Goal: Task Accomplishment & Management: Complete application form

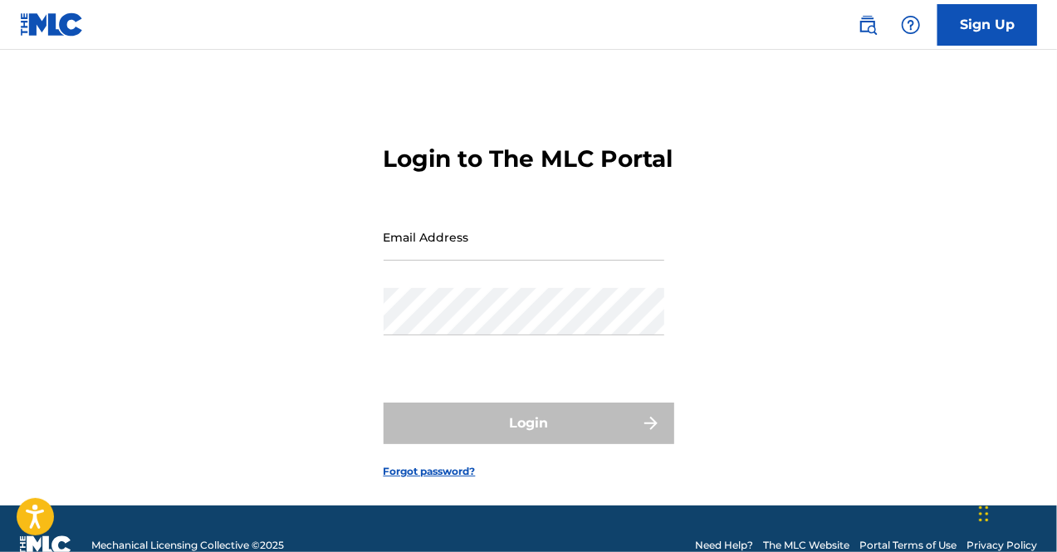
click at [973, 27] on link "Sign Up" at bounding box center [988, 25] width 100 height 42
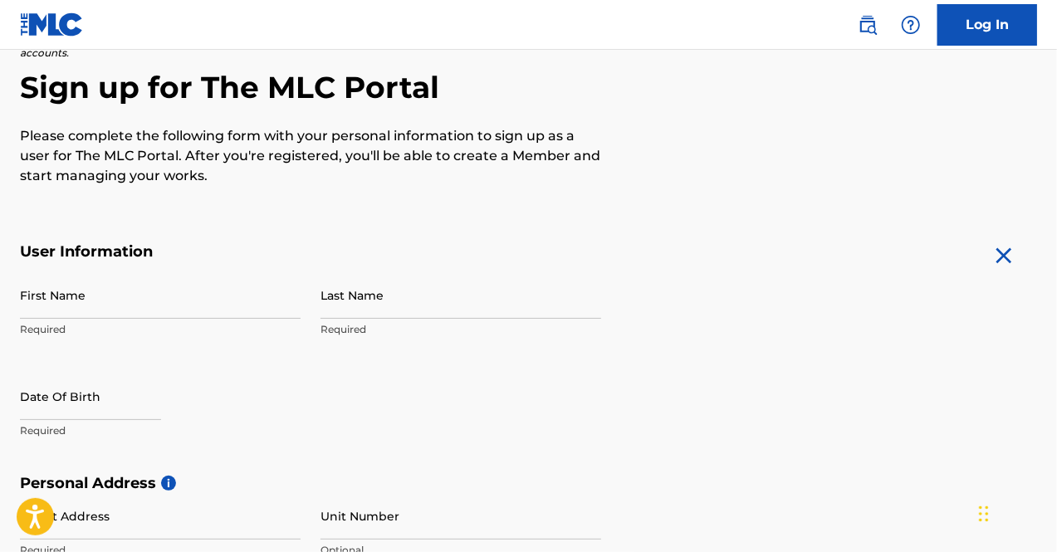
scroll to position [150, 0]
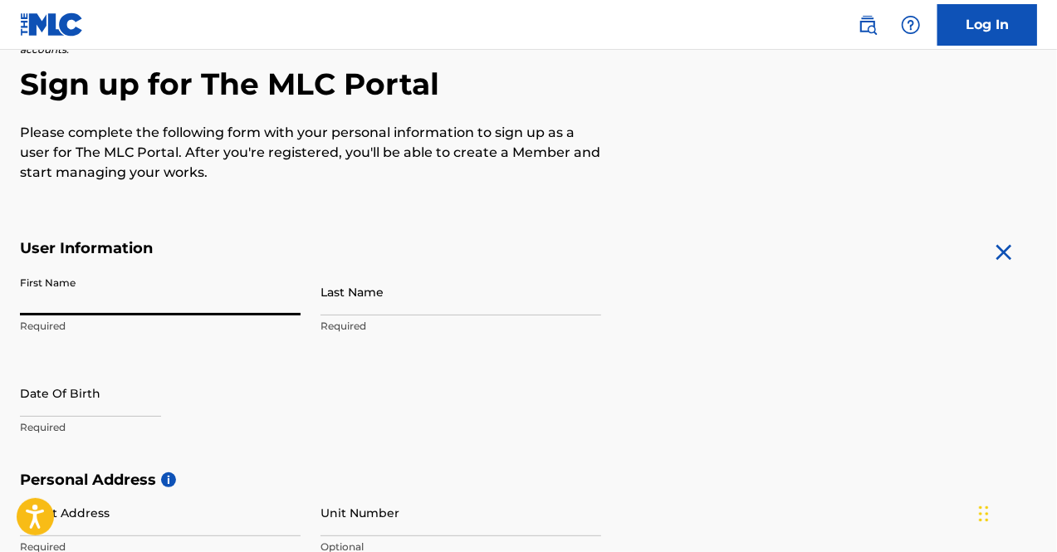
click at [129, 277] on input "First Name" at bounding box center [160, 291] width 281 height 47
type input "Al"
click at [316, 296] on div "First Name [PERSON_NAME] Required Last Name Required Date Of Birth Required" at bounding box center [310, 369] width 581 height 203
click at [334, 298] on input "Last Name" at bounding box center [461, 291] width 281 height 47
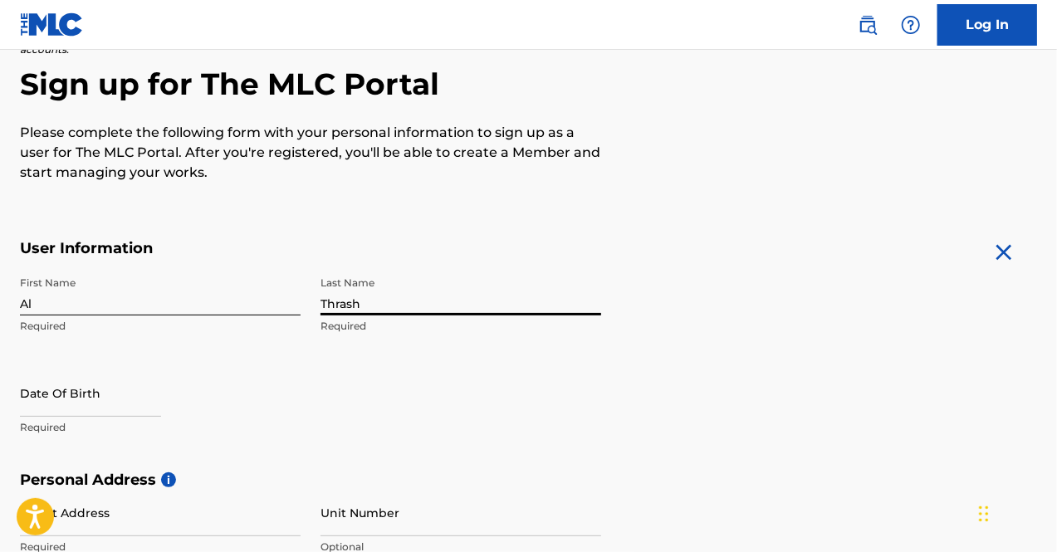
type input "Thrash"
select select "7"
select select "2025"
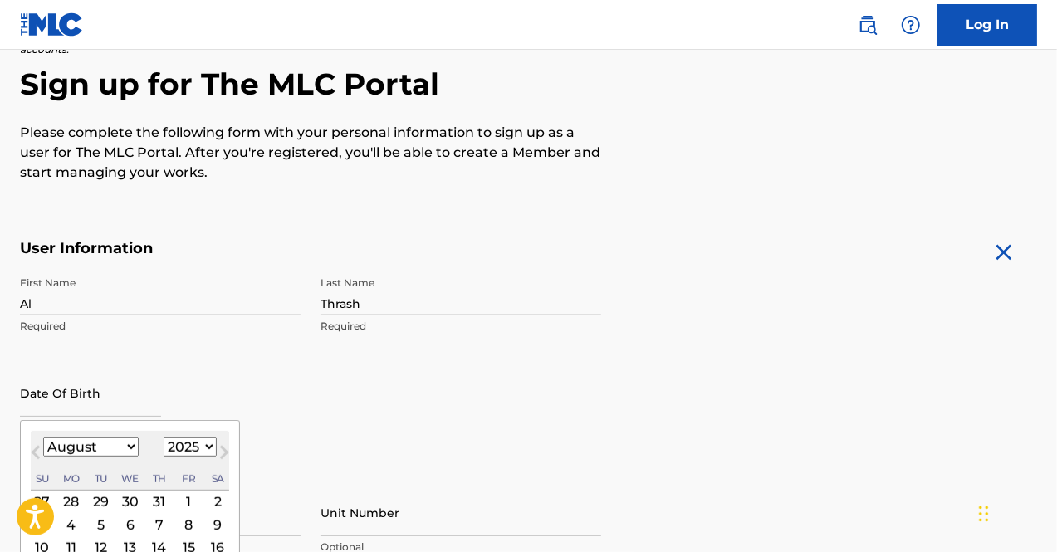
click at [60, 383] on input "text" at bounding box center [90, 393] width 141 height 47
click at [211, 444] on button "Next Month" at bounding box center [224, 456] width 27 height 27
select select "8"
click at [206, 448] on select "1899 1900 1901 1902 1903 1904 1905 1906 1907 1908 1909 1910 1911 1912 1913 1914…" at bounding box center [190, 447] width 53 height 19
select select "1976"
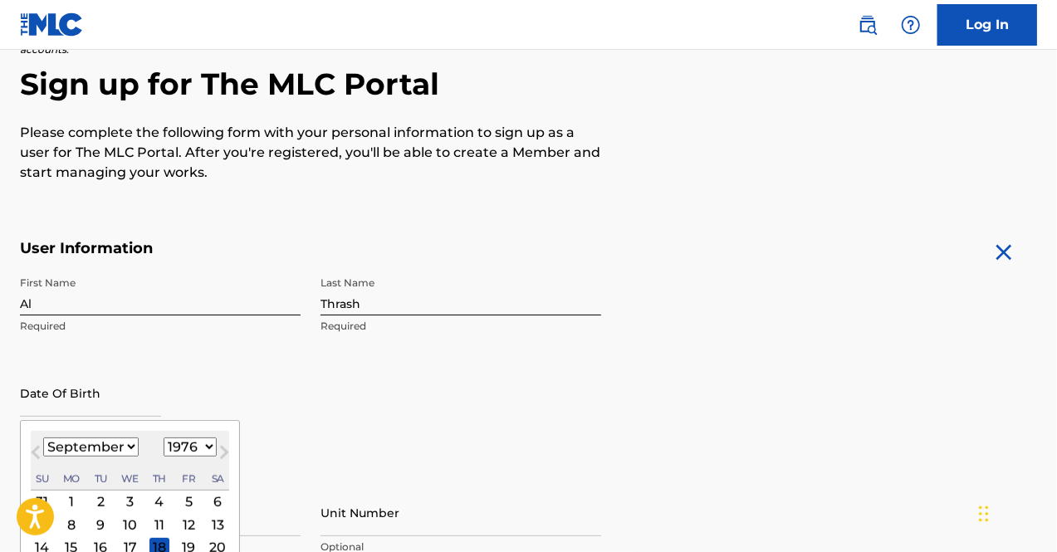
click at [164, 438] on select "1899 1900 1901 1902 1903 1904 1905 1906 1907 1908 1909 1910 1911 1912 1913 1914…" at bounding box center [190, 447] width 53 height 19
click at [127, 444] on select "January February March April May June July August September October November De…" at bounding box center [91, 447] width 96 height 19
select select "4"
click at [43, 438] on select "January February March April May June July August September October November De…" at bounding box center [91, 447] width 96 height 19
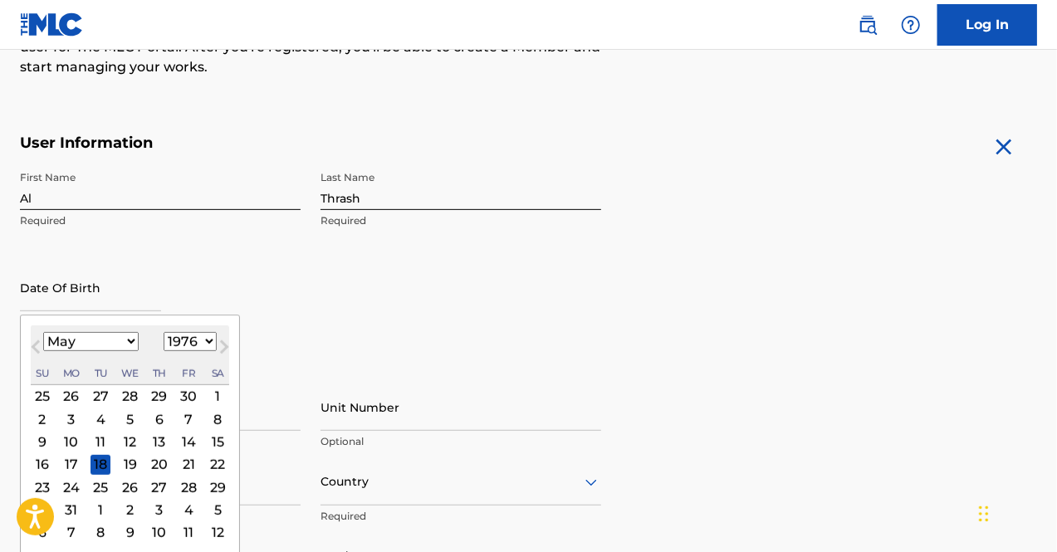
scroll to position [258, 0]
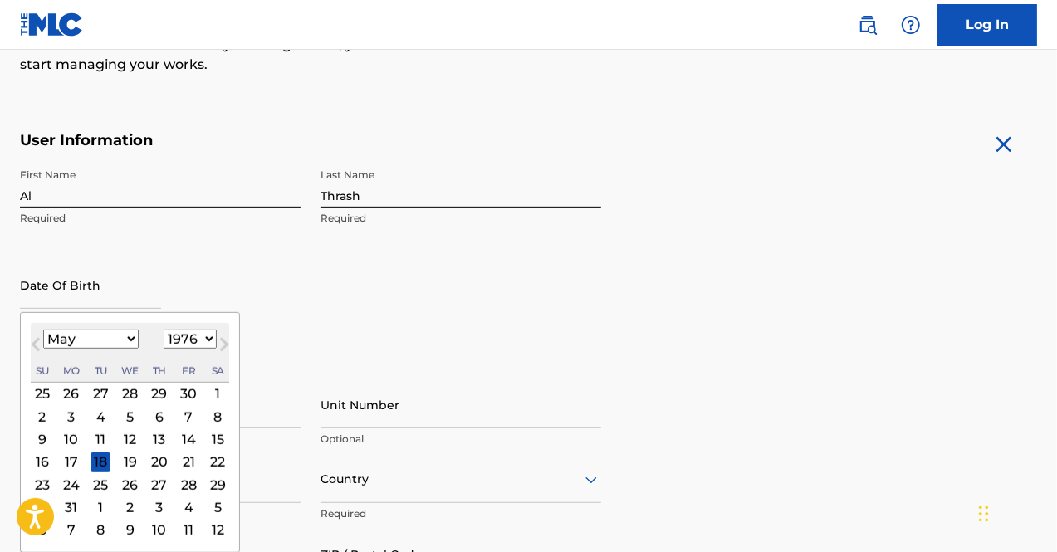
click at [69, 461] on div "17" at bounding box center [71, 462] width 20 height 20
type input "[DATE]"
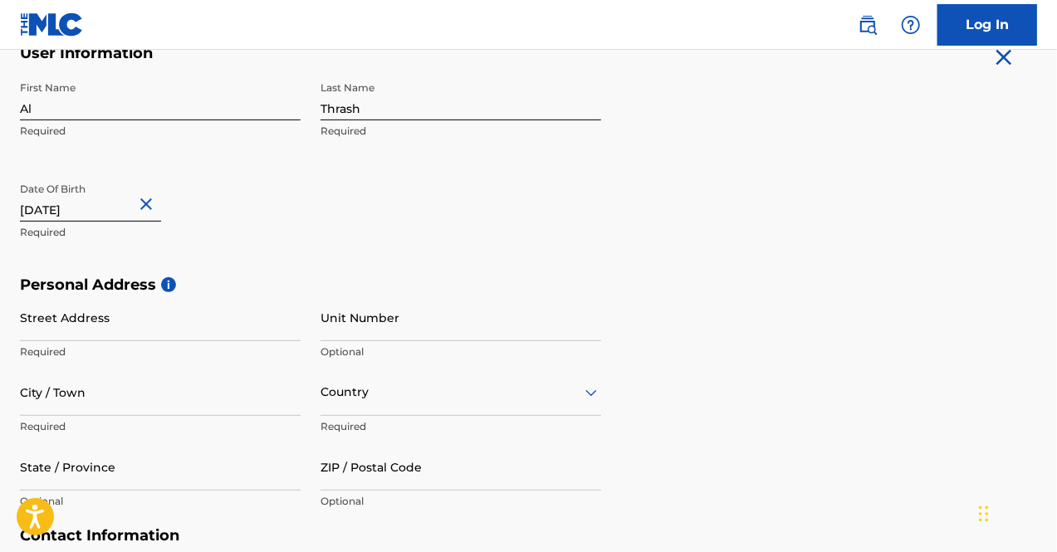
scroll to position [347, 0]
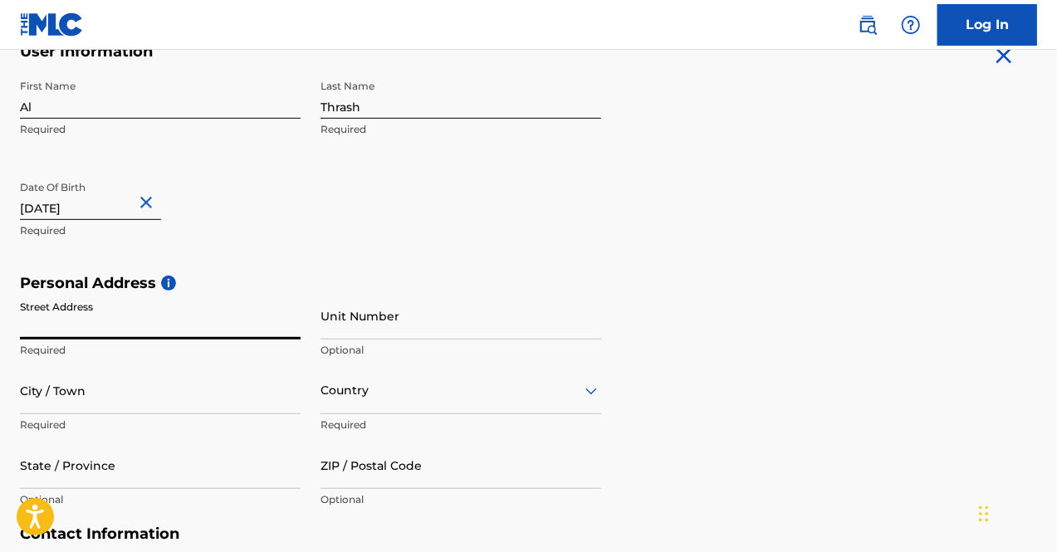
click at [193, 327] on input "Street Address" at bounding box center [160, 315] width 281 height 47
type input "[STREET_ADDRESS]"
click at [66, 398] on input "City / Town" at bounding box center [160, 390] width 281 height 47
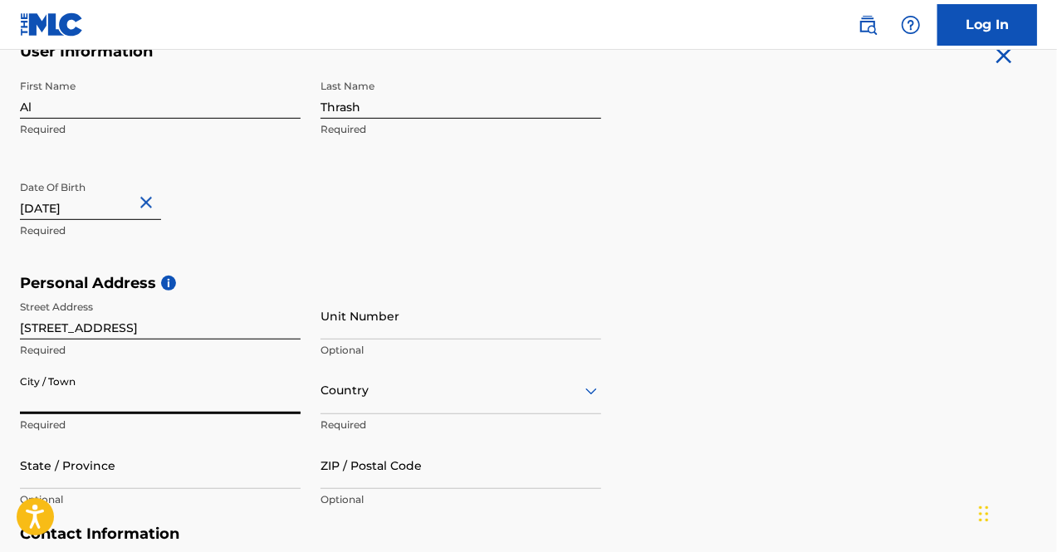
type input "Austell"
type input "[STREET_ADDRESS][PERSON_NAME]"
type input "[GEOGRAPHIC_DATA]"
type input "GA"
type input "30106"
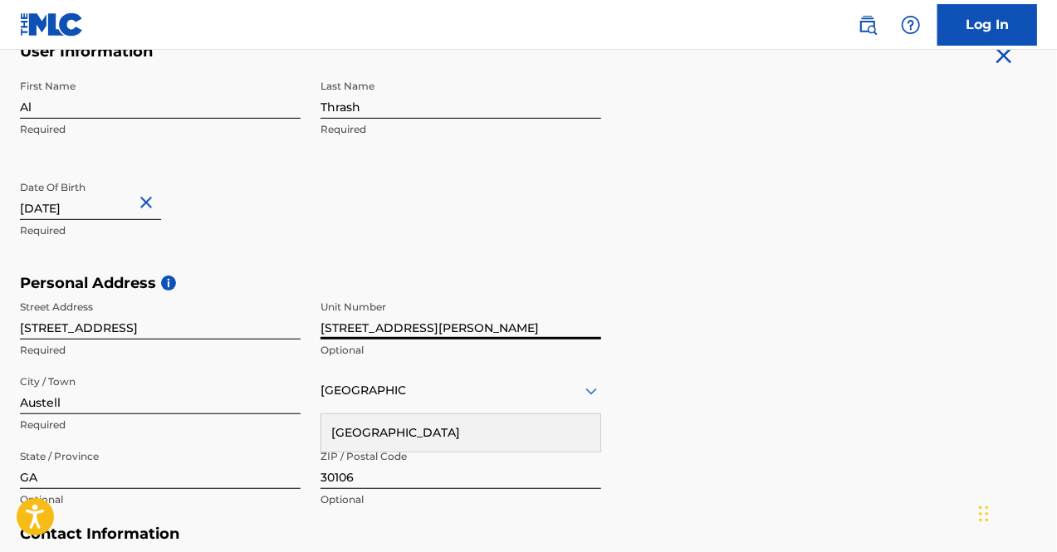
click at [488, 332] on input "[STREET_ADDRESS][PERSON_NAME]" at bounding box center [461, 315] width 281 height 47
type input "3"
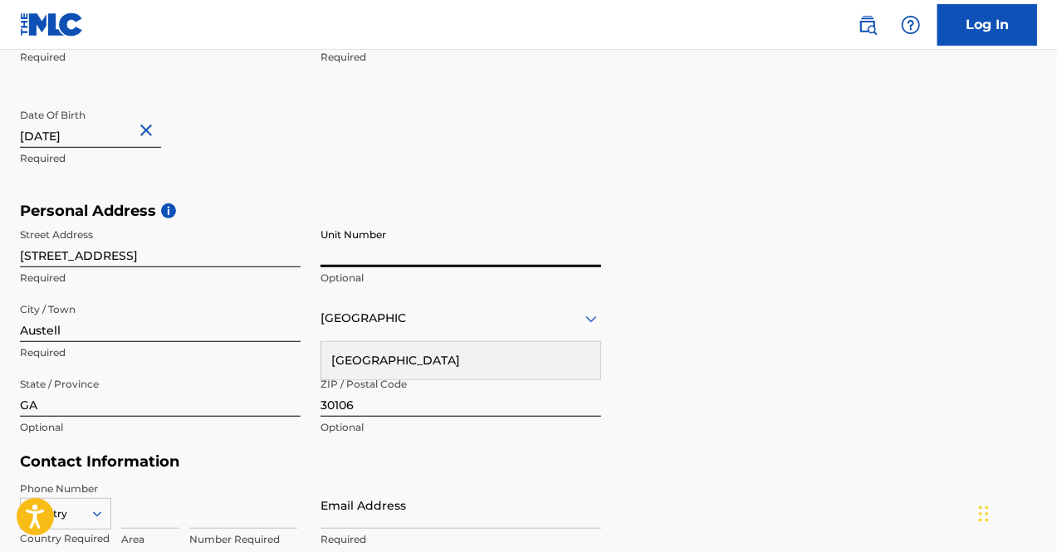
scroll to position [425, 0]
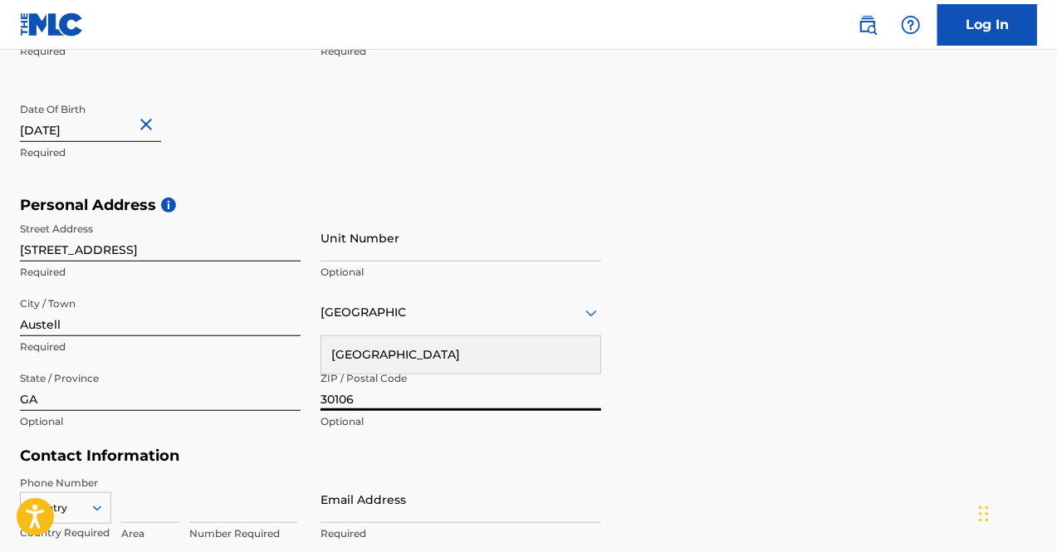
click at [372, 407] on input "30106" at bounding box center [461, 387] width 281 height 47
type input "30168"
click at [743, 395] on div "Personal Address i Street Address [STREET_ADDRESS] Required Unit Number Optiona…" at bounding box center [529, 322] width 1018 height 252
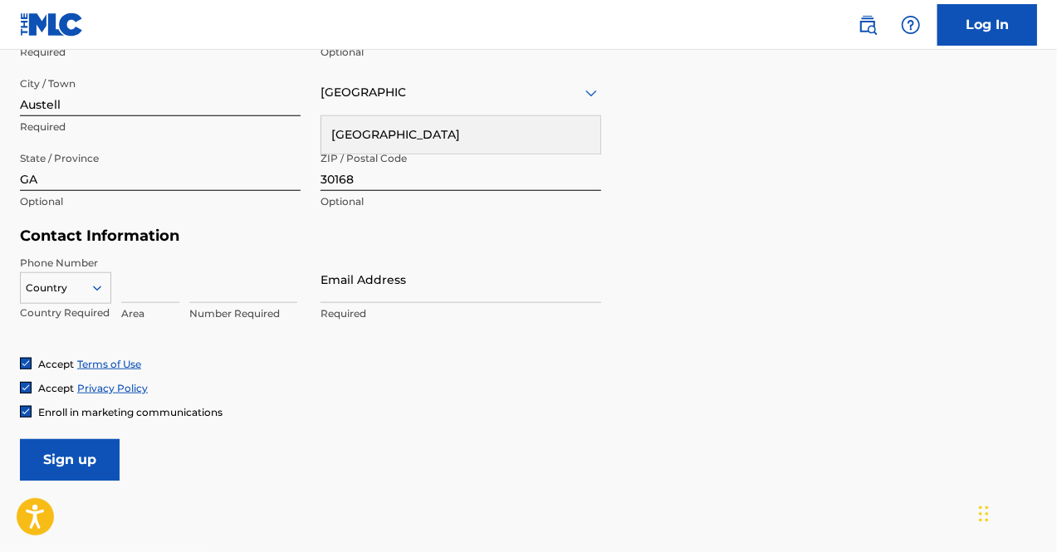
scroll to position [646, 0]
click at [148, 274] on input at bounding box center [150, 278] width 58 height 47
type input "404"
click at [211, 295] on input at bounding box center [243, 278] width 108 height 47
click at [214, 290] on input "457 0003" at bounding box center [243, 278] width 108 height 47
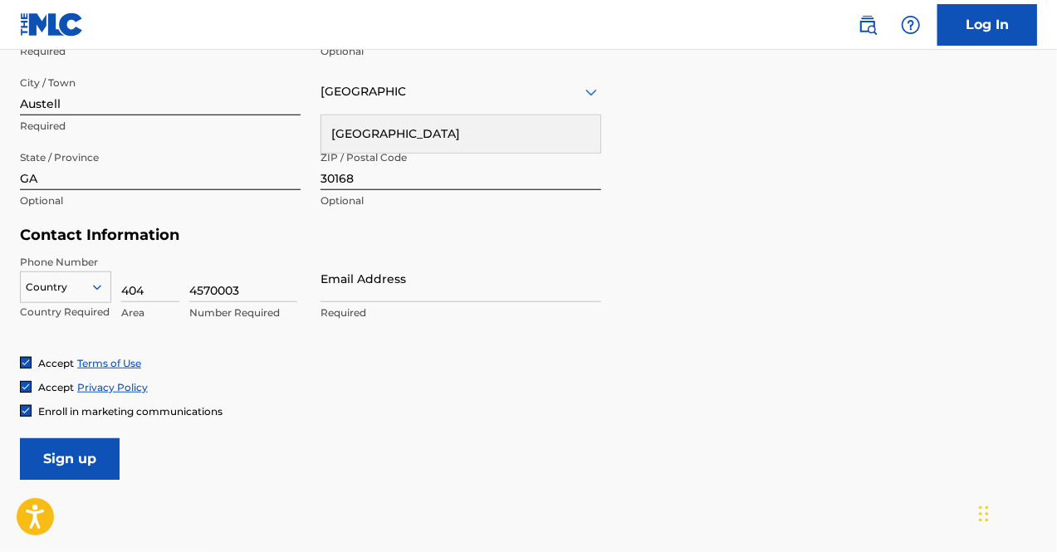
type input "4570003"
click at [392, 270] on input "Email Address" at bounding box center [461, 278] width 281 height 47
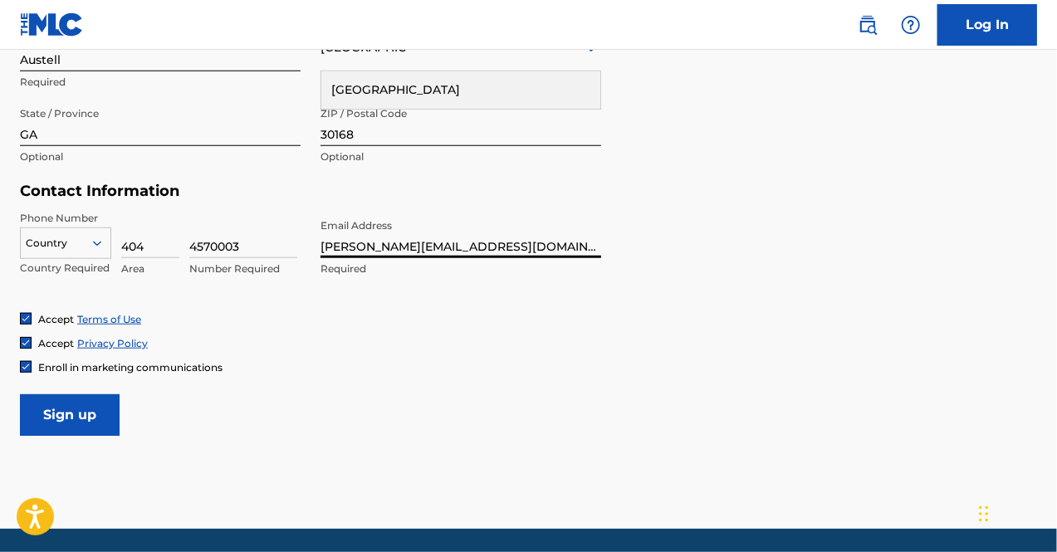
scroll to position [697, 0]
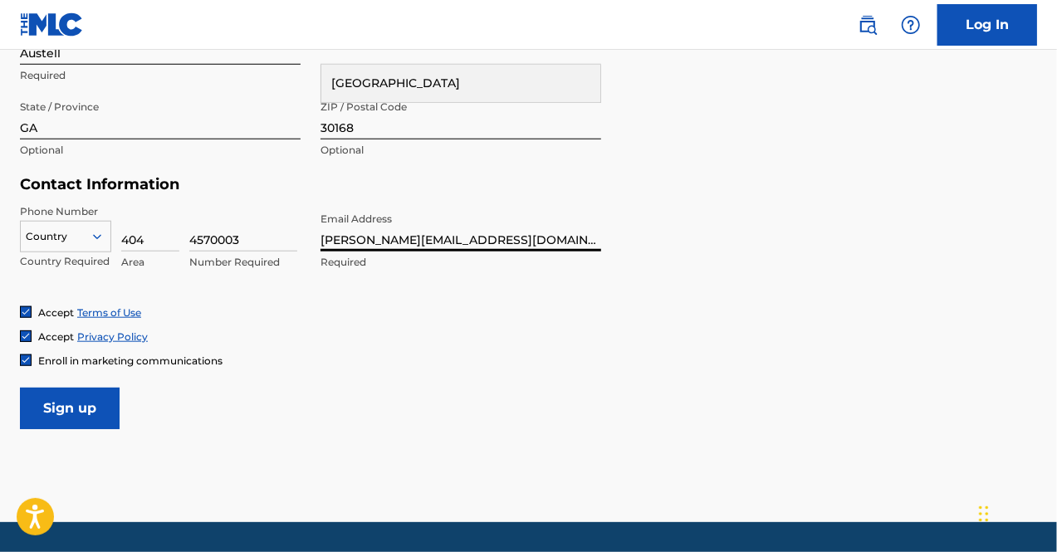
type input "[PERSON_NAME][EMAIL_ADDRESS][DOMAIN_NAME]"
click at [62, 414] on input "Sign up" at bounding box center [70, 409] width 100 height 42
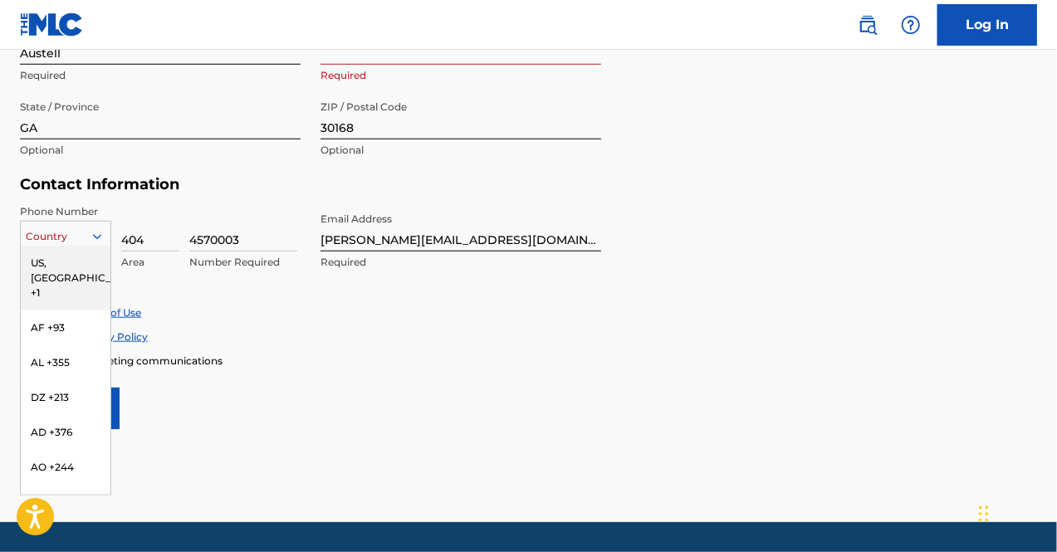
click at [100, 233] on icon at bounding box center [97, 236] width 15 height 15
click at [56, 258] on div "US, [GEOGRAPHIC_DATA] +1" at bounding box center [66, 278] width 90 height 65
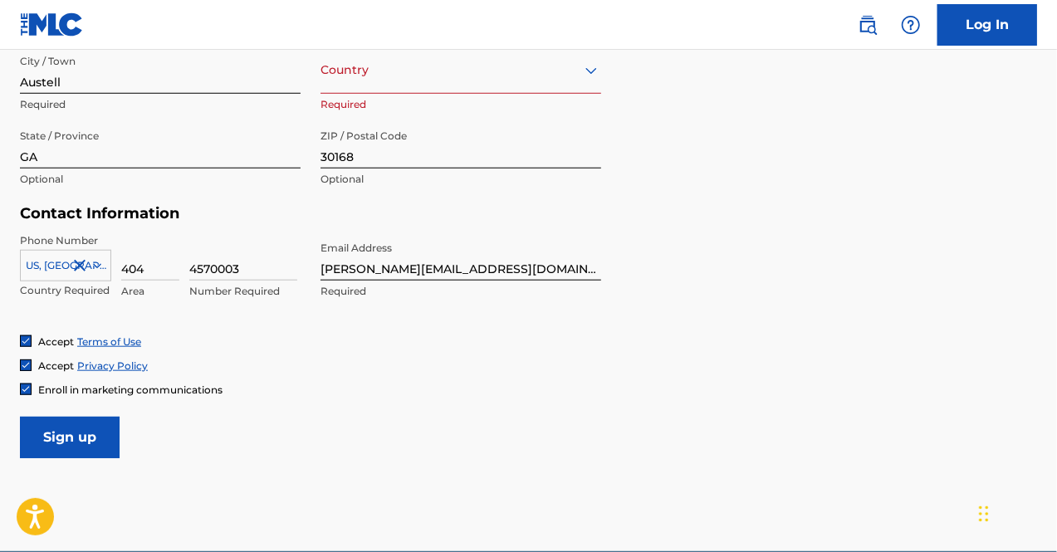
scroll to position [667, 0]
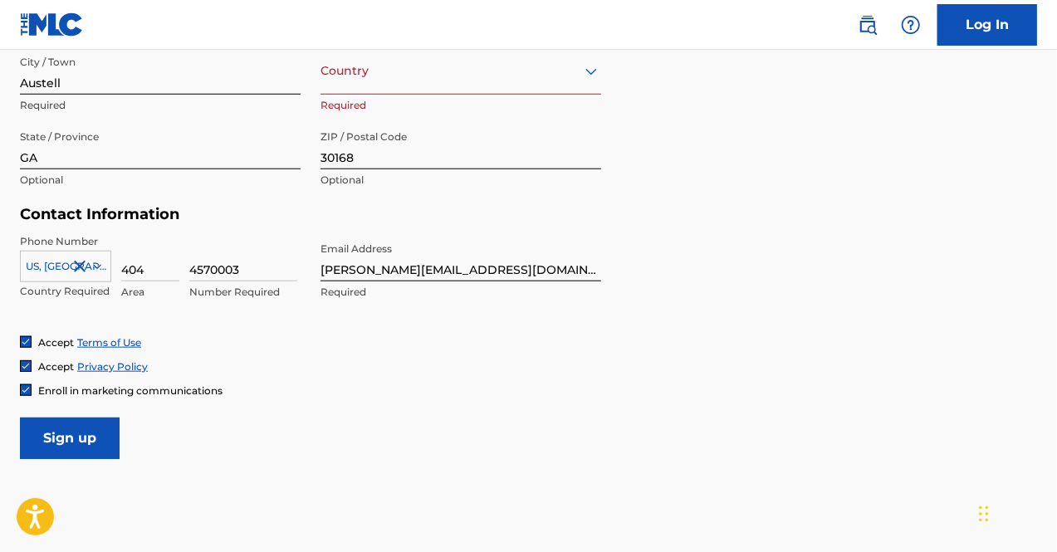
click at [35, 389] on div "Enroll in marketing communications" at bounding box center [121, 391] width 203 height 14
click at [29, 389] on img at bounding box center [26, 390] width 10 height 10
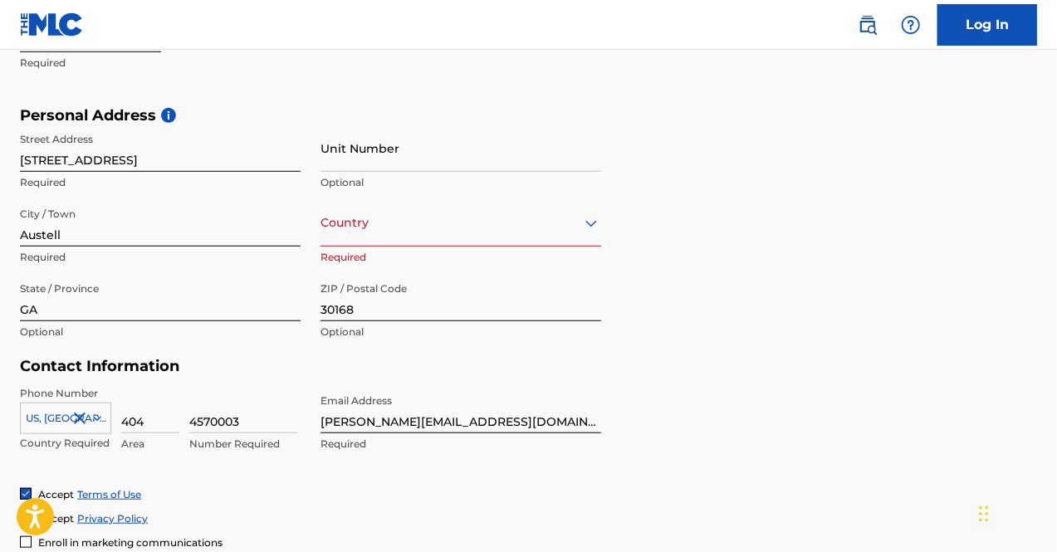
scroll to position [513, 0]
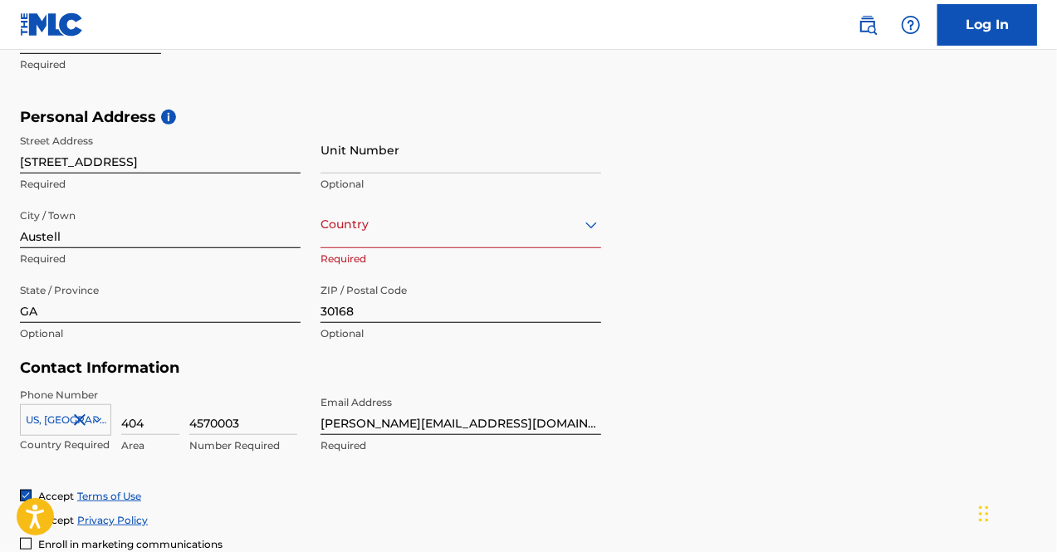
click at [596, 220] on icon at bounding box center [591, 225] width 20 height 20
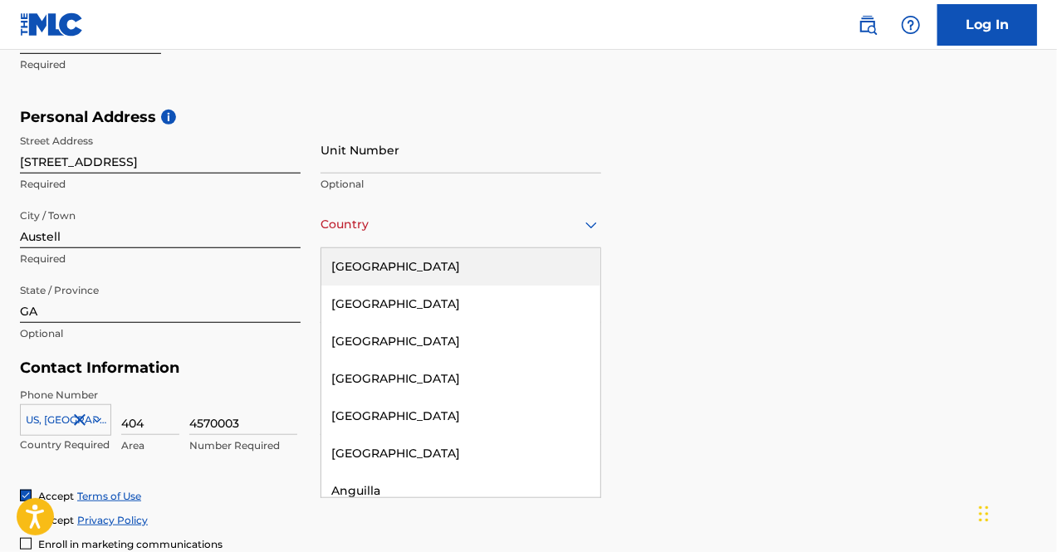
click at [420, 273] on div "[GEOGRAPHIC_DATA]" at bounding box center [460, 266] width 279 height 37
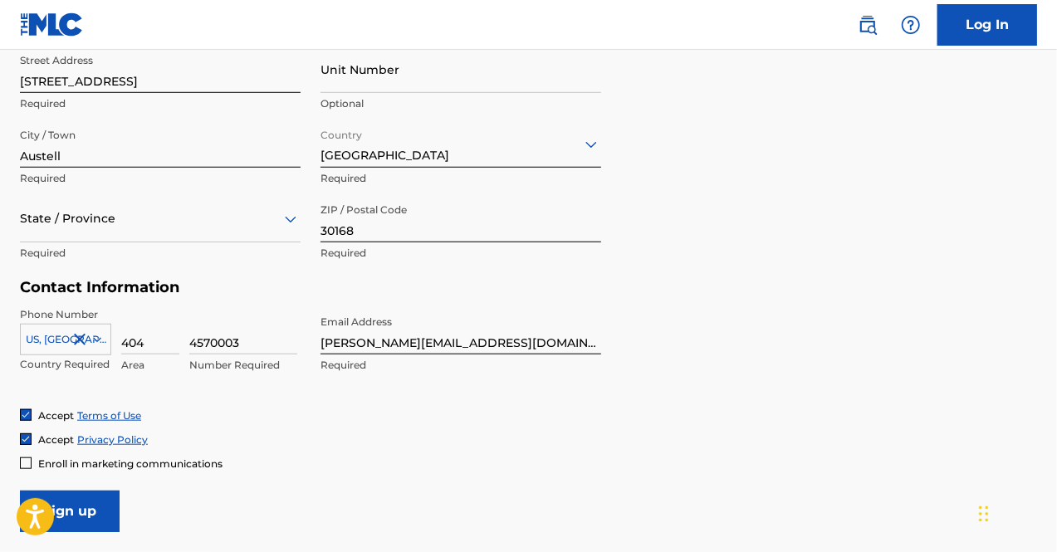
scroll to position [595, 0]
click at [96, 491] on input "Sign up" at bounding box center [70, 511] width 100 height 42
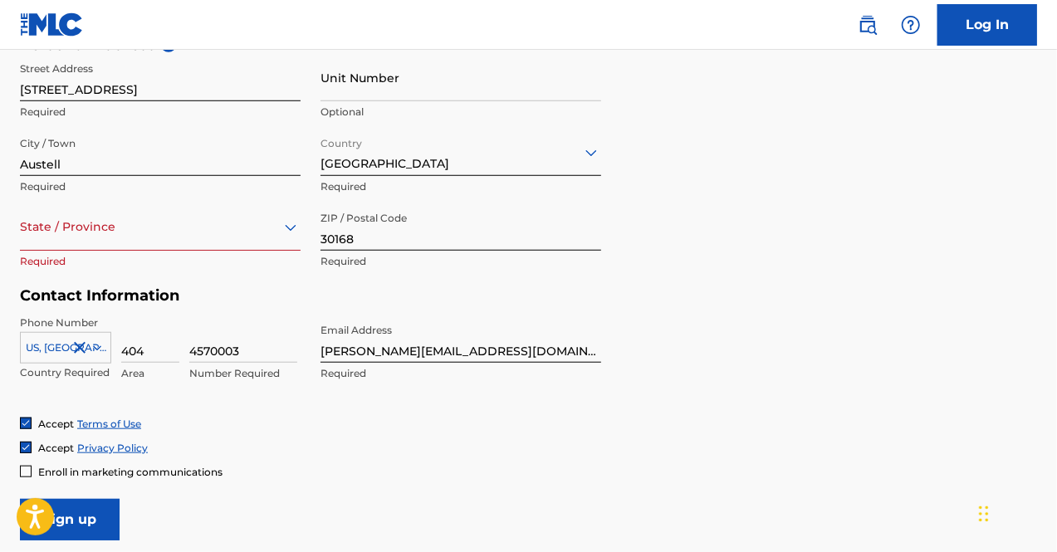
click at [282, 233] on icon at bounding box center [291, 228] width 20 height 20
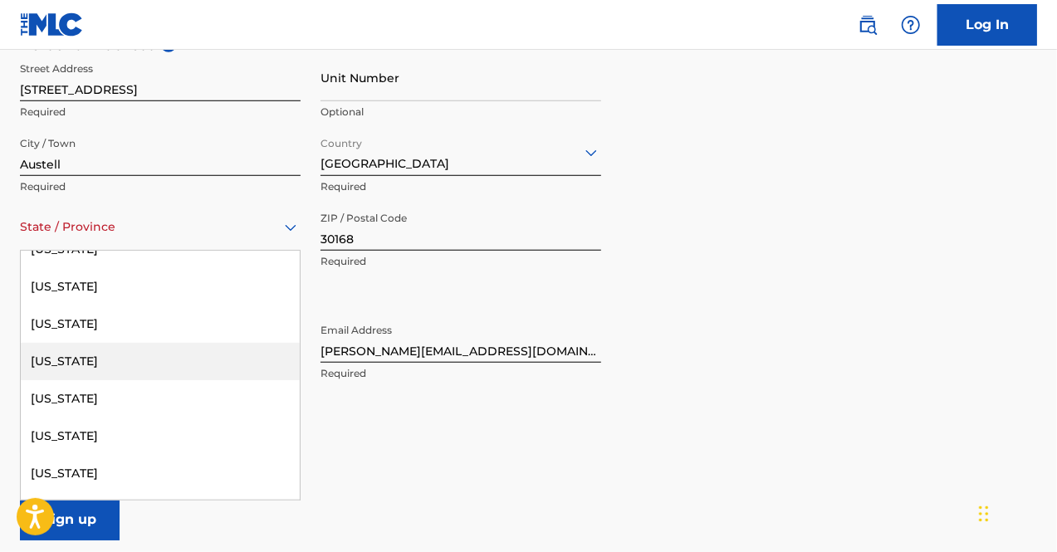
scroll to position [268, 0]
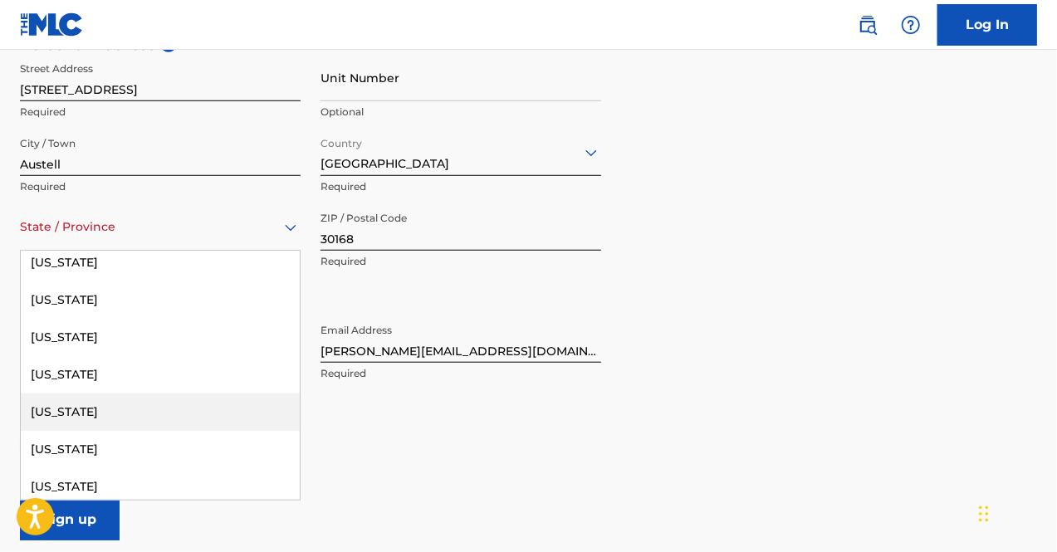
click at [50, 418] on div "[US_STATE]" at bounding box center [160, 412] width 279 height 37
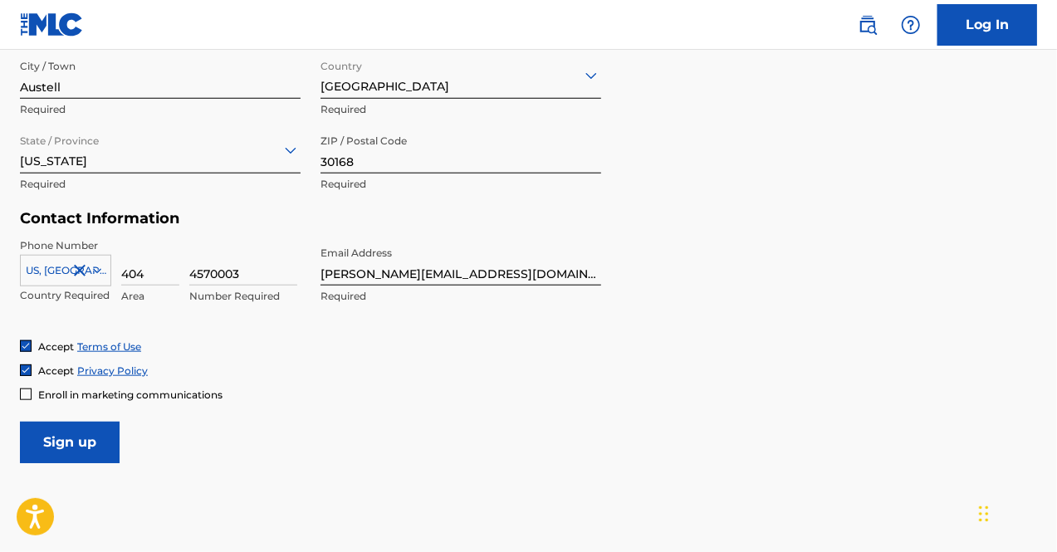
scroll to position [664, 0]
click at [68, 448] on input "Sign up" at bounding box center [70, 442] width 100 height 42
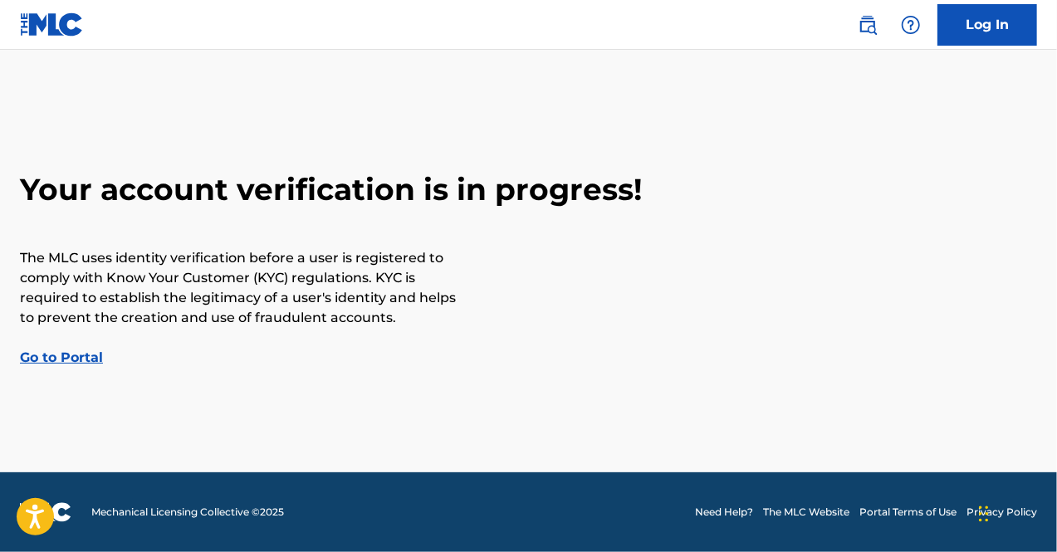
click at [937, 368] on main "Your account verification is in progress! The MLC uses identity verification be…" at bounding box center [528, 261] width 1057 height 423
